Goal: Task Accomplishment & Management: Use online tool/utility

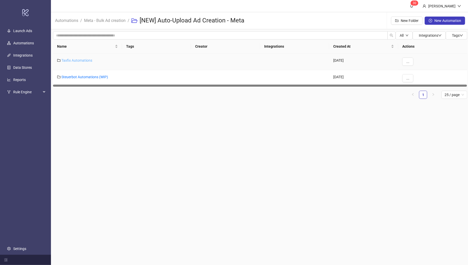
click at [76, 61] on link "Taxfix Automations" at bounding box center [76, 60] width 31 height 4
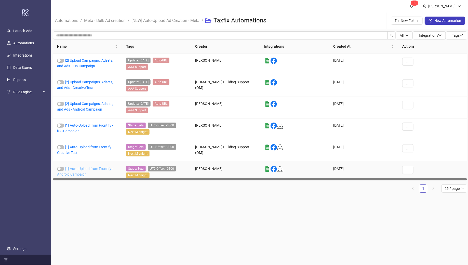
click at [86, 167] on link "[1] Auto-Upload from Frontify - Android Campaign" at bounding box center [85, 172] width 56 height 10
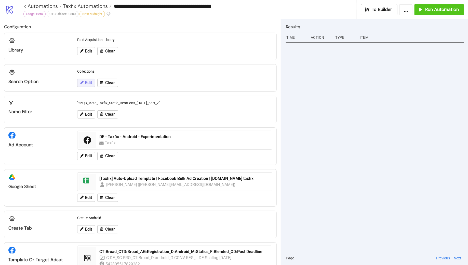
click at [88, 81] on span "Edit" at bounding box center [88, 82] width 7 height 5
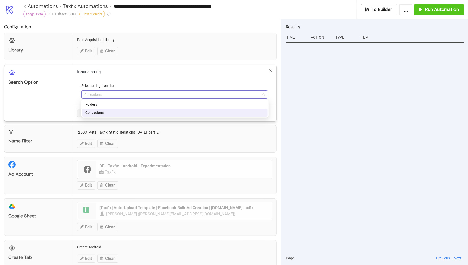
click at [110, 96] on span "Collections" at bounding box center [174, 95] width 181 height 8
click at [104, 104] on div "Folders" at bounding box center [174, 105] width 179 height 6
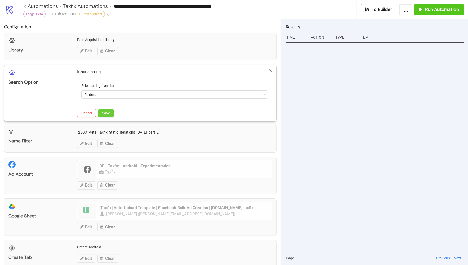
click at [107, 112] on span "Save" at bounding box center [106, 113] width 8 height 4
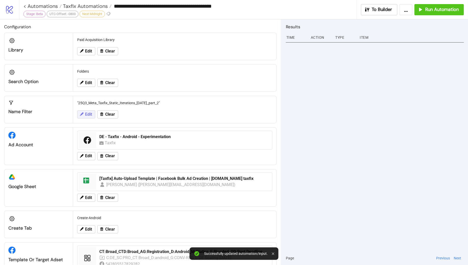
click at [85, 114] on span "Edit" at bounding box center [88, 114] width 7 height 5
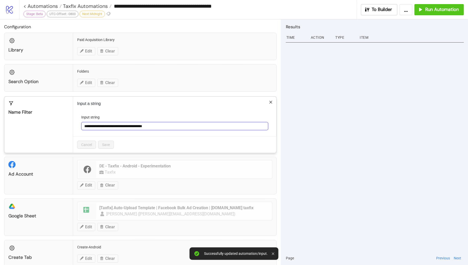
drag, startPoint x: 170, startPoint y: 125, endPoint x: 82, endPoint y: 125, distance: 88.1
click at [82, 125] on input "**********" at bounding box center [174, 126] width 187 height 8
paste input "text"
type input "**********"
click at [103, 141] on button "Save" at bounding box center [106, 145] width 16 height 8
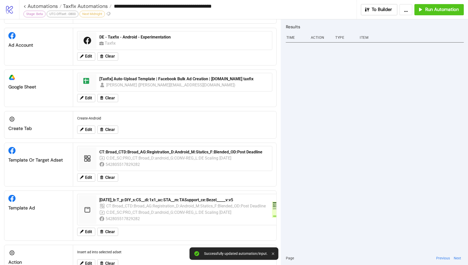
scroll to position [100, 0]
click at [85, 176] on span "Edit" at bounding box center [88, 177] width 7 height 5
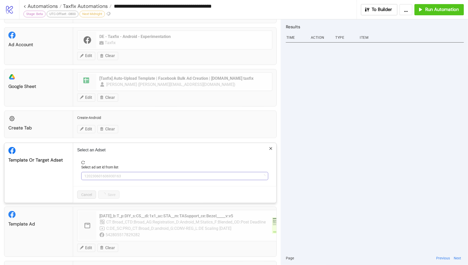
click at [136, 172] on span "120230601606930163" at bounding box center [174, 176] width 181 height 8
click at [136, 172] on span "CT:Broad_CTD:Broad_AG:Registration_D:Android_M:Statics_F:Blended_OD:Post Deadli…" at bounding box center [174, 176] width 181 height 8
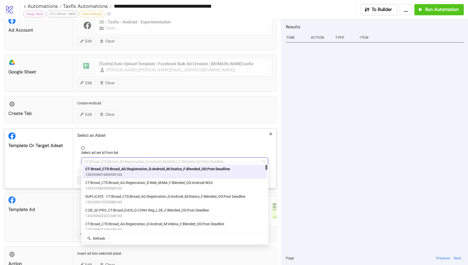
scroll to position [117, 0]
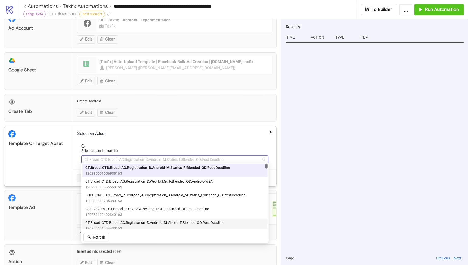
click at [150, 221] on span "CT:Broad_CTD:Broad_AG:Registration_D:Android_M:Videos_F:Blended_OD:Post Deadline" at bounding box center [154, 223] width 139 height 6
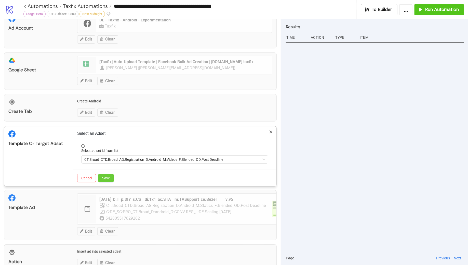
click at [109, 177] on span "Save" at bounding box center [106, 178] width 8 height 4
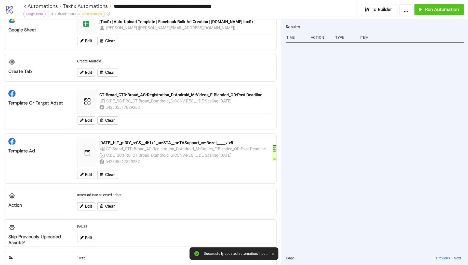
scroll to position [157, 0]
click at [87, 175] on button "Edit" at bounding box center [86, 174] width 18 height 8
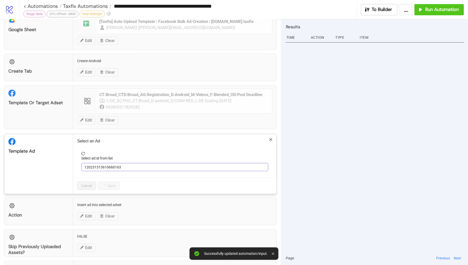
click at [137, 165] on span "120231313610660163" at bounding box center [174, 167] width 181 height 8
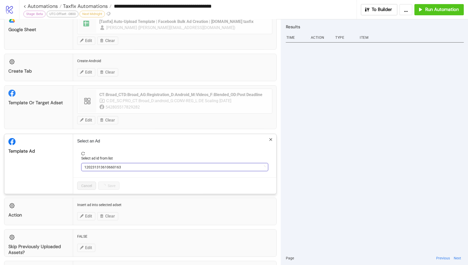
click at [137, 165] on span "120231313610660163" at bounding box center [174, 167] width 181 height 8
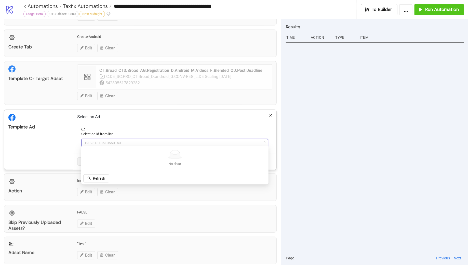
scroll to position [192, 0]
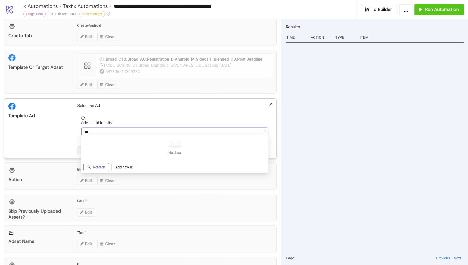
type input "***"
click at [101, 165] on span "Refetch" at bounding box center [99, 167] width 12 height 4
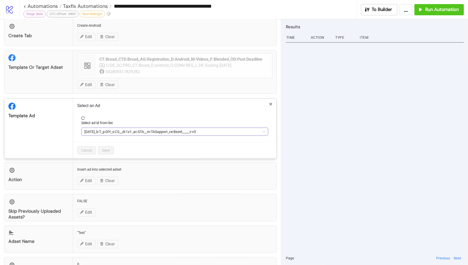
click at [133, 129] on span "2025-08-12_b:T_p:DIY_s:CS__di:1x1_ac:STA__m:TASupport_ce:Bezel_____v:v5" at bounding box center [174, 132] width 181 height 8
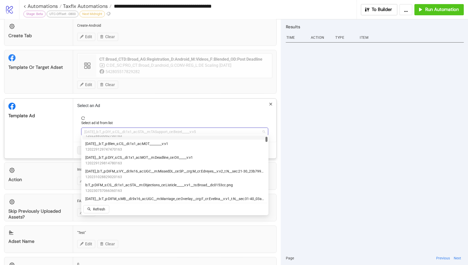
scroll to position [37, 0]
click at [158, 170] on span "[DATE]_b:T_p:DIFM_s:VY__di:9x16_ac:UGC__m:MissedDL_ce:SP__crg:M_cr:Edreyes__v:v…" at bounding box center [174, 171] width 179 height 6
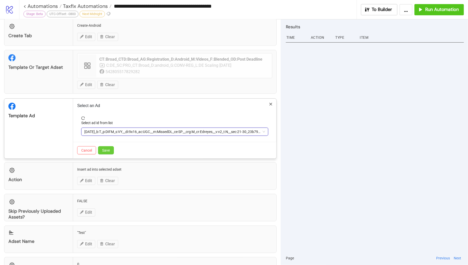
click at [110, 149] on button "Save" at bounding box center [106, 150] width 16 height 8
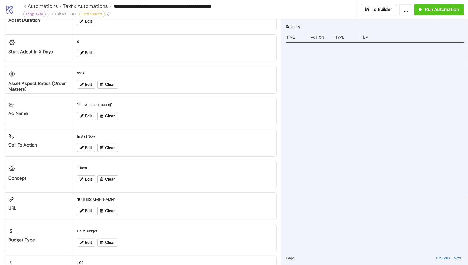
scroll to position [458, 0]
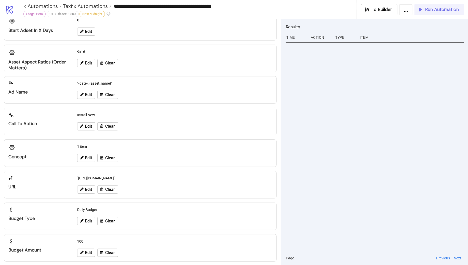
click at [428, 10] on span "Run Automation" at bounding box center [442, 10] width 34 height 6
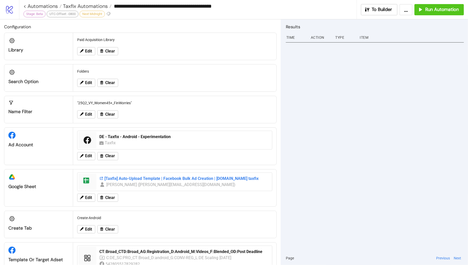
click at [138, 177] on div "[Taxfix] Auto-Upload Template | Facebook Bulk Ad Creation | [DOMAIN_NAME] taxfix" at bounding box center [184, 179] width 170 height 6
click at [86, 112] on span "Edit" at bounding box center [88, 114] width 7 height 5
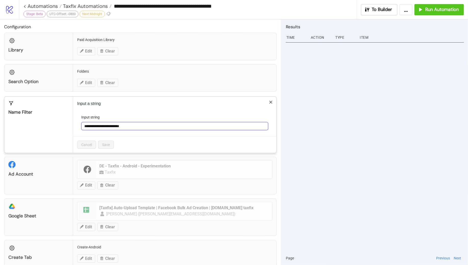
click at [151, 124] on input "**********" at bounding box center [174, 126] width 187 height 8
type input "**********"
click at [272, 101] on icon "close" at bounding box center [271, 102] width 4 height 4
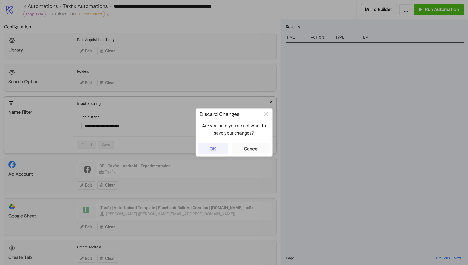
click at [212, 149] on div "OK" at bounding box center [213, 149] width 6 height 6
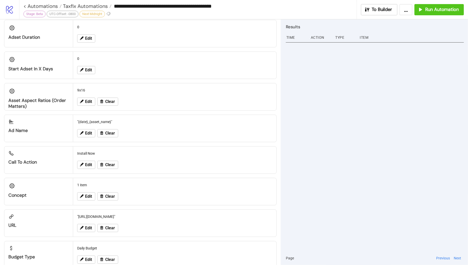
scroll to position [458, 0]
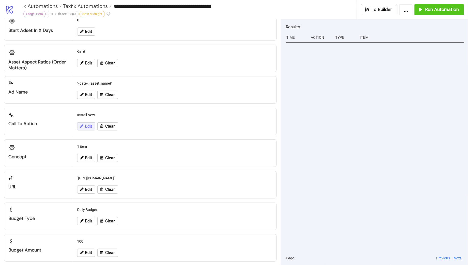
click at [88, 124] on span "Edit" at bounding box center [88, 126] width 7 height 5
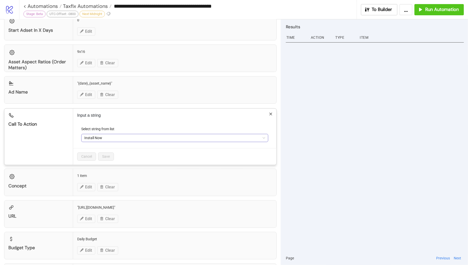
click at [121, 135] on span "Install Now" at bounding box center [174, 138] width 181 height 8
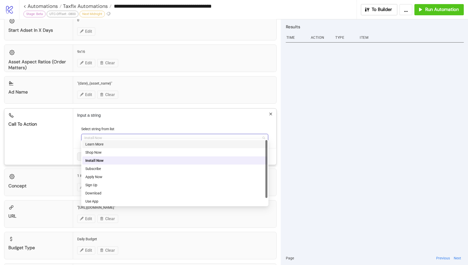
click at [104, 144] on div "Learn More" at bounding box center [174, 144] width 179 height 6
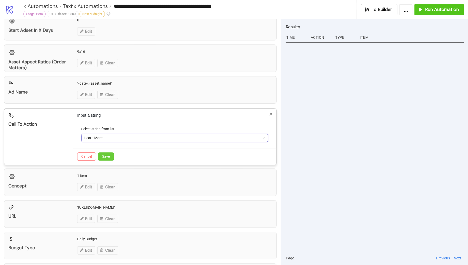
click at [107, 155] on span "Save" at bounding box center [106, 157] width 8 height 4
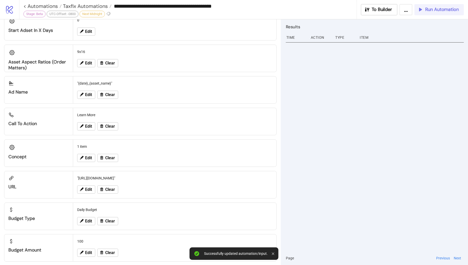
click at [427, 13] on button "Run Automation" at bounding box center [438, 9] width 49 height 11
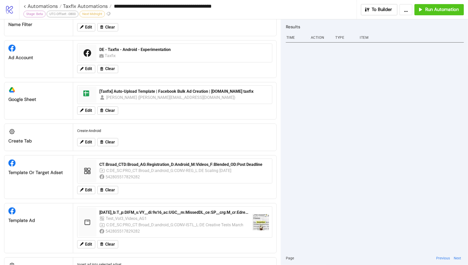
scroll to position [5, 0]
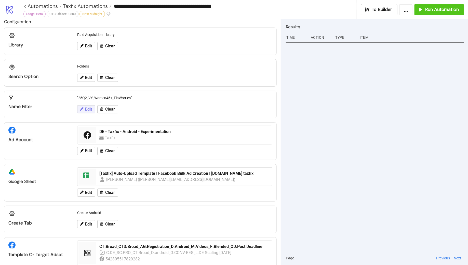
click at [86, 109] on span "Edit" at bounding box center [88, 109] width 7 height 5
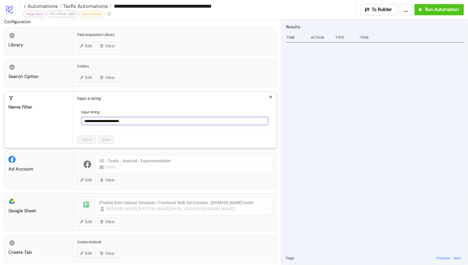
drag, startPoint x: 141, startPoint y: 119, endPoint x: 79, endPoint y: 117, distance: 62.0
click at [79, 117] on form "**********" at bounding box center [174, 120] width 195 height 22
paste input "****"
type input "**********"
click at [107, 136] on button "Save" at bounding box center [106, 140] width 16 height 8
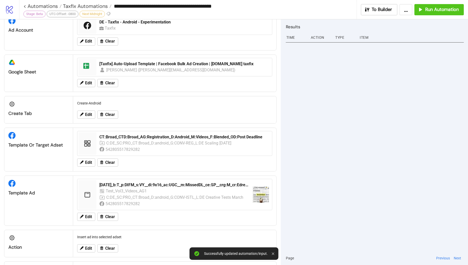
scroll to position [0, 0]
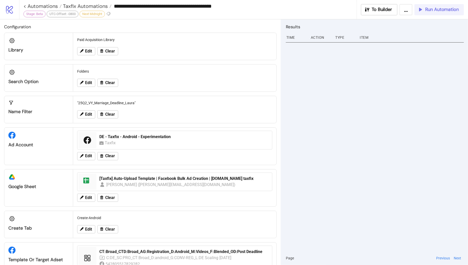
click at [437, 12] on span "Run Automation" at bounding box center [442, 10] width 34 height 6
click at [87, 114] on span "Edit" at bounding box center [88, 114] width 7 height 5
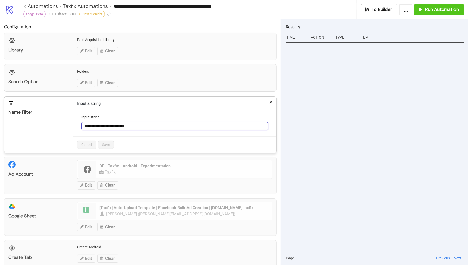
drag, startPoint x: 147, startPoint y: 127, endPoint x: 80, endPoint y: 125, distance: 66.7
click at [80, 125] on form "**********" at bounding box center [174, 125] width 195 height 22
paste input "text"
type input "**********"
click at [108, 146] on span "Save" at bounding box center [106, 145] width 8 height 4
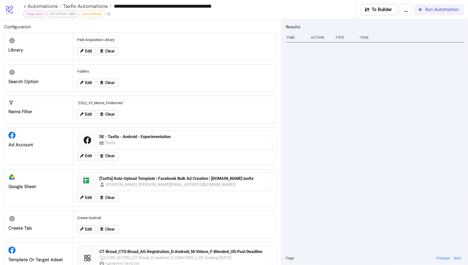
click at [435, 10] on span "Run Automation" at bounding box center [442, 10] width 34 height 6
click at [87, 113] on span "Edit" at bounding box center [88, 114] width 7 height 5
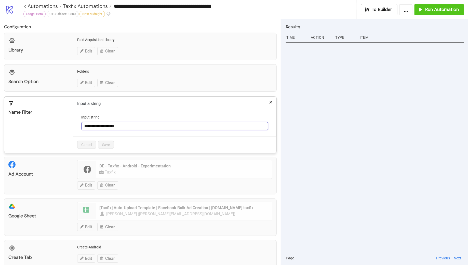
drag, startPoint x: 134, startPoint y: 126, endPoint x: 76, endPoint y: 125, distance: 57.8
click at [77, 125] on div "**********" at bounding box center [174, 125] width 203 height 56
paste input "**"
type input "**********"
click at [107, 146] on button "Save" at bounding box center [106, 145] width 16 height 8
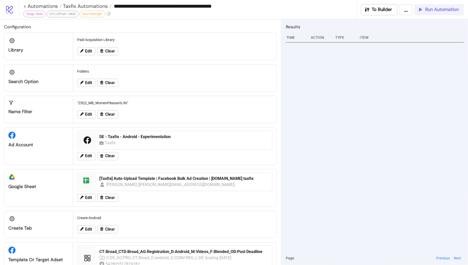
click at [434, 10] on span "Run Automation" at bounding box center [442, 10] width 34 height 6
click at [433, 8] on span "Run Automation" at bounding box center [442, 10] width 34 height 6
click at [82, 6] on span "Taxfix Automations" at bounding box center [85, 6] width 46 height 7
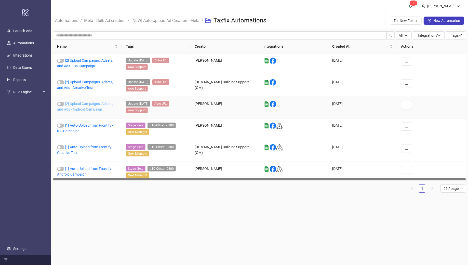
click at [85, 103] on link "[2] Upload Campaigns, Adsets, and Ads - Android Campaign" at bounding box center [85, 107] width 56 height 10
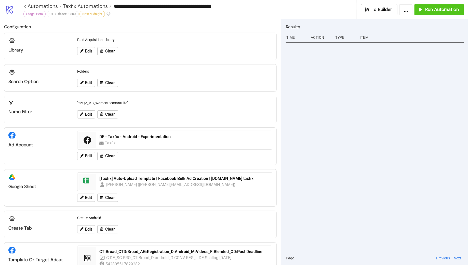
type input "**********"
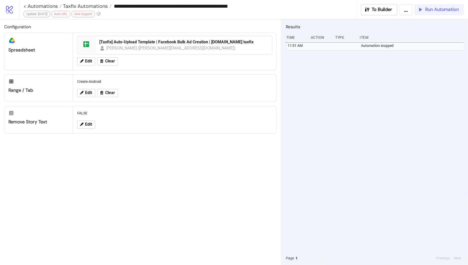
click at [428, 10] on span "Run Automation" at bounding box center [442, 10] width 34 height 6
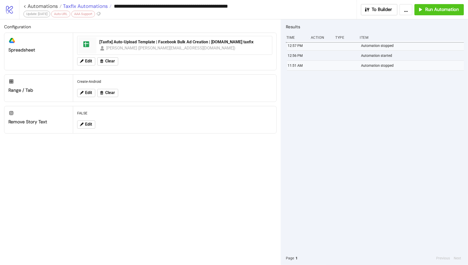
click at [88, 7] on span "Taxfix Automations" at bounding box center [85, 6] width 46 height 7
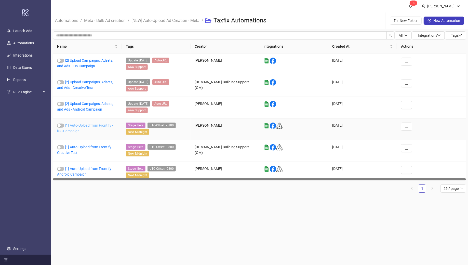
click at [86, 125] on link "[1] Auto-Upload from Frontify - iOS Campaign" at bounding box center [85, 128] width 56 height 10
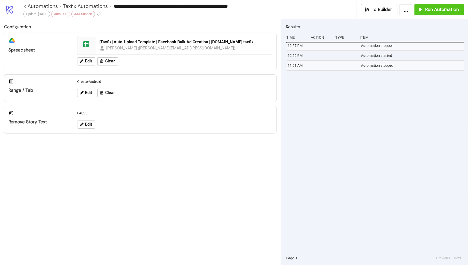
type input "**********"
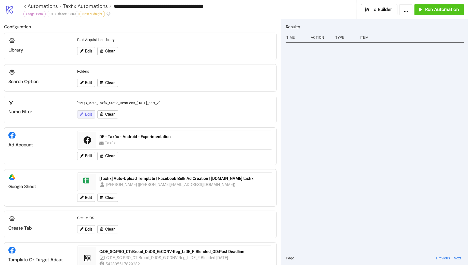
click at [85, 114] on span "Edit" at bounding box center [88, 114] width 7 height 5
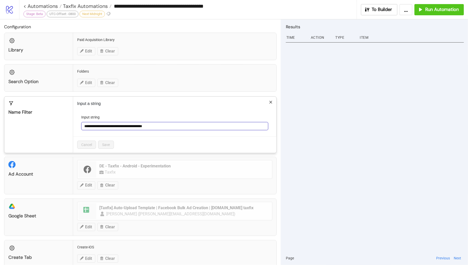
drag, startPoint x: 161, startPoint y: 125, endPoint x: 81, endPoint y: 124, distance: 79.7
click at [82, 124] on input "**********" at bounding box center [174, 126] width 187 height 8
paste input "text"
type input "**********"
click at [104, 144] on span "Save" at bounding box center [106, 145] width 8 height 4
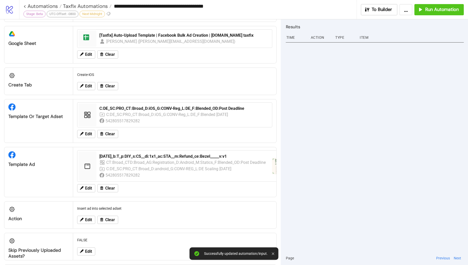
scroll to position [148, 0]
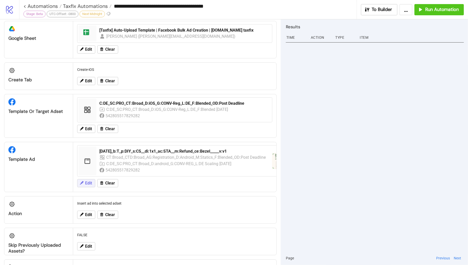
click at [87, 181] on span "Edit" at bounding box center [88, 183] width 7 height 5
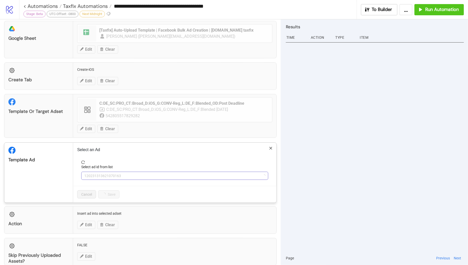
click at [130, 172] on span "120231313621070163" at bounding box center [174, 176] width 181 height 8
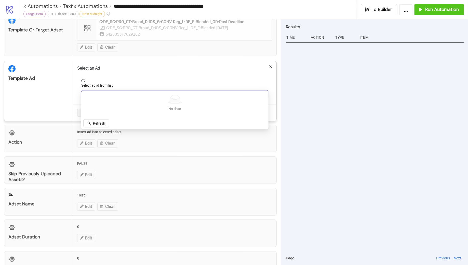
scroll to position [236, 0]
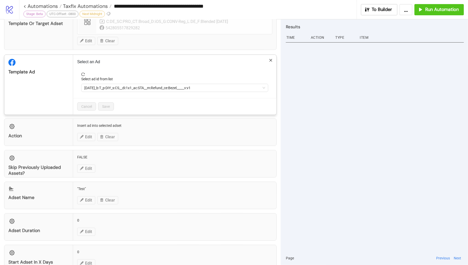
click at [143, 84] on span "[DATE]_b:T_p:DIY_s:CS__di:1x1_ac:STA__m:Refund_ce:Bezel_____v:v1" at bounding box center [174, 88] width 181 height 8
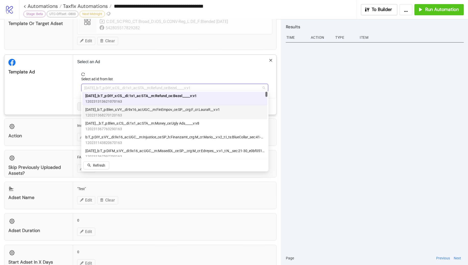
click at [158, 112] on span "[DATE]_b:T_p:Blen_s:VY__di:9x16_ac:UGC__m:FinEmpov_ce:SP__crg:F_cr:LauraR__v:v1" at bounding box center [152, 110] width 134 height 6
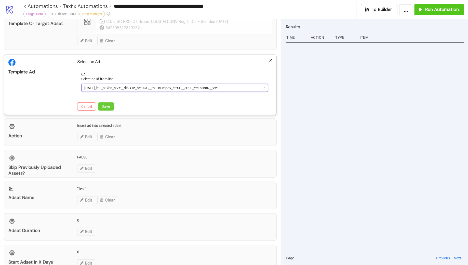
click at [111, 107] on button "Save" at bounding box center [106, 106] width 16 height 8
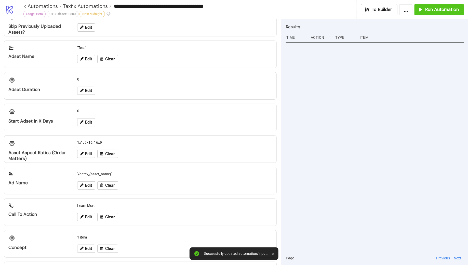
scroll to position [386, 0]
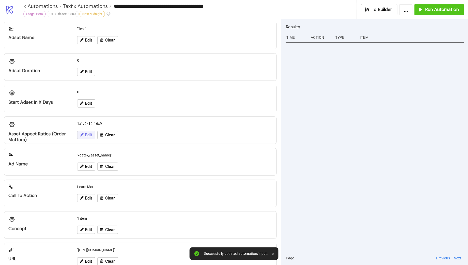
click at [86, 135] on button "Edit" at bounding box center [86, 135] width 18 height 8
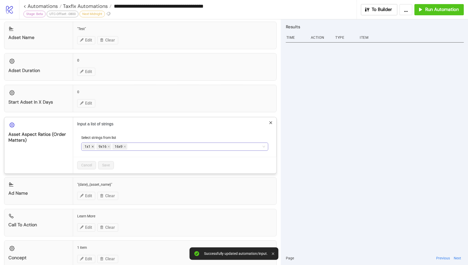
click at [92, 145] on icon "close" at bounding box center [92, 146] width 3 height 3
click at [110, 146] on icon "close" at bounding box center [111, 147] width 2 height 2
click at [105, 163] on span "Save" at bounding box center [106, 165] width 8 height 4
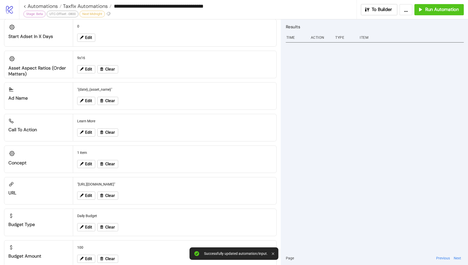
scroll to position [458, 0]
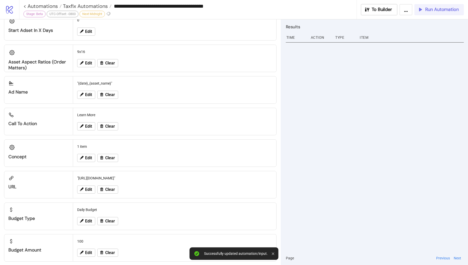
click at [426, 12] on span "Run Automation" at bounding box center [442, 10] width 34 height 6
